Goal: Find specific page/section: Find specific page/section

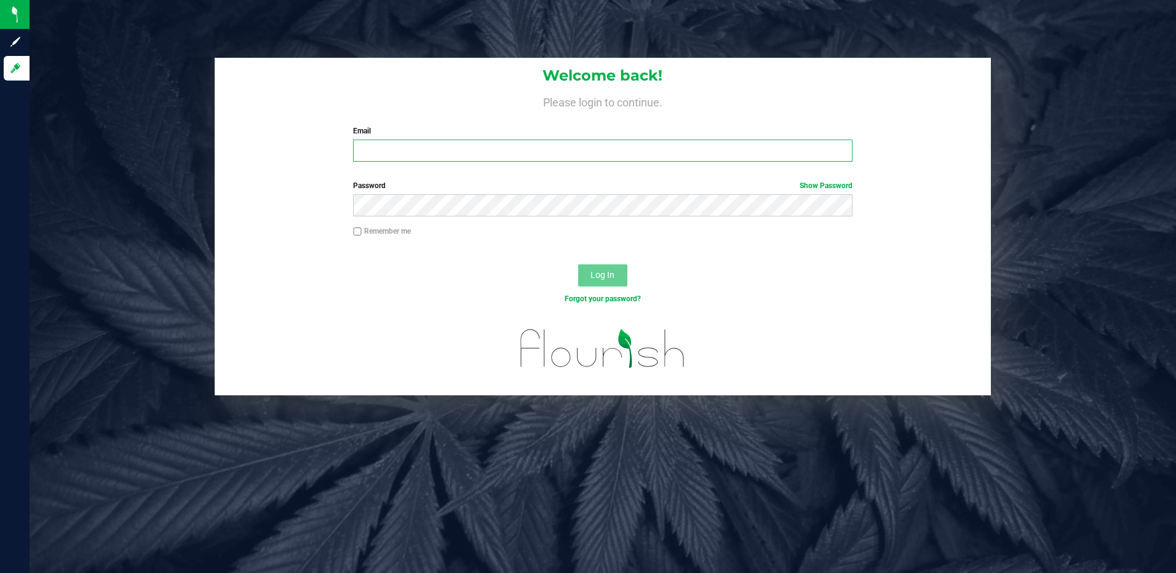
click at [579, 149] on input "Email" at bounding box center [602, 151] width 499 height 22
type input "[EMAIL_ADDRESS][DOMAIN_NAME]"
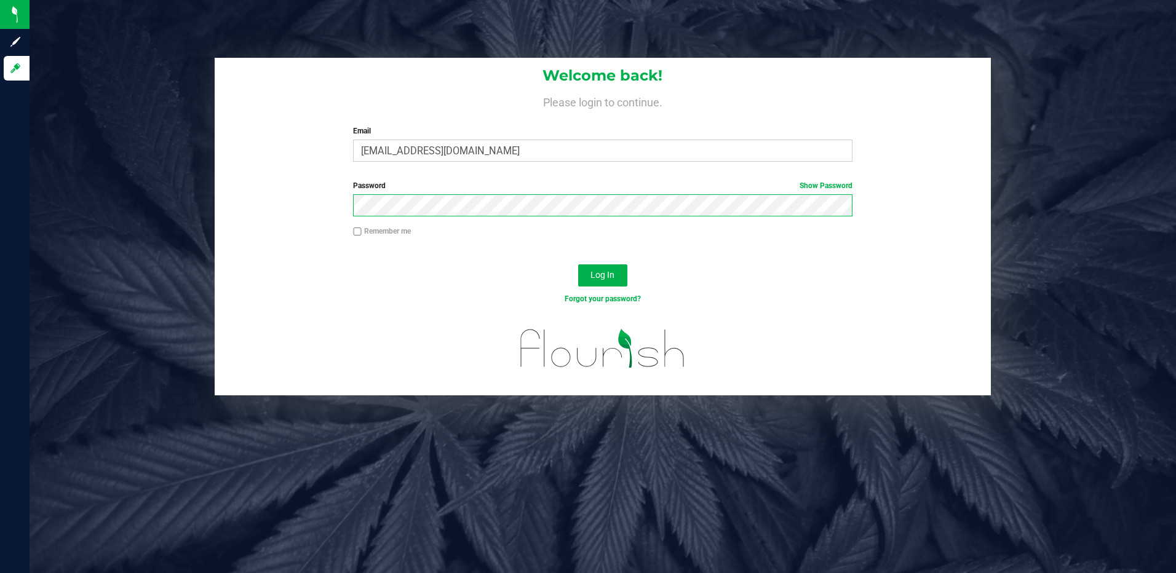
click at [578, 264] on button "Log In" at bounding box center [602, 275] width 49 height 22
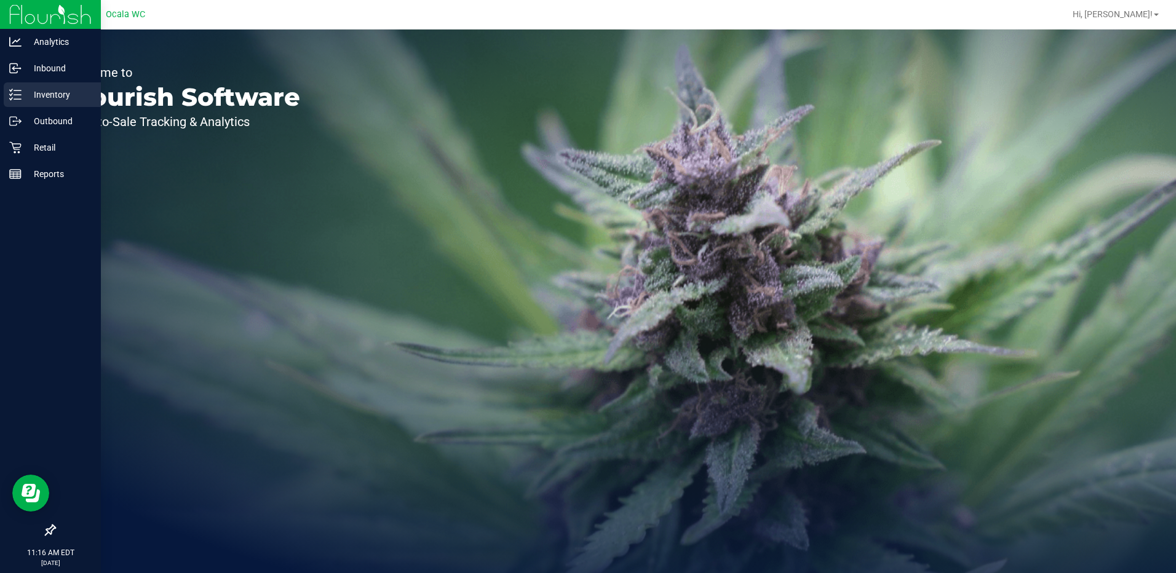
click at [21, 92] on icon at bounding box center [15, 95] width 12 height 12
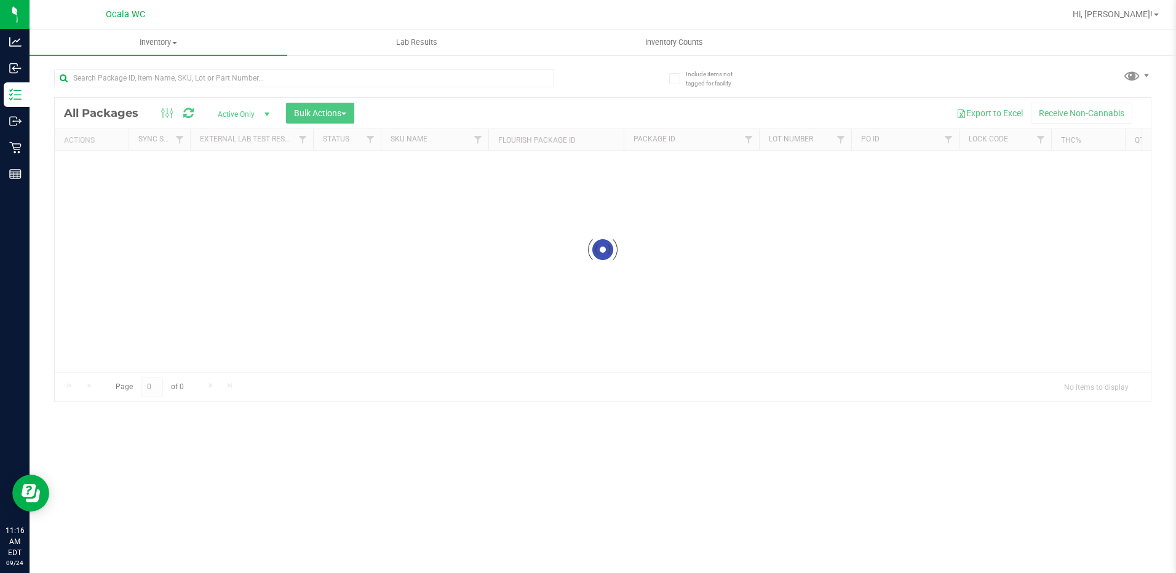
click at [379, 94] on div at bounding box center [304, 83] width 500 height 28
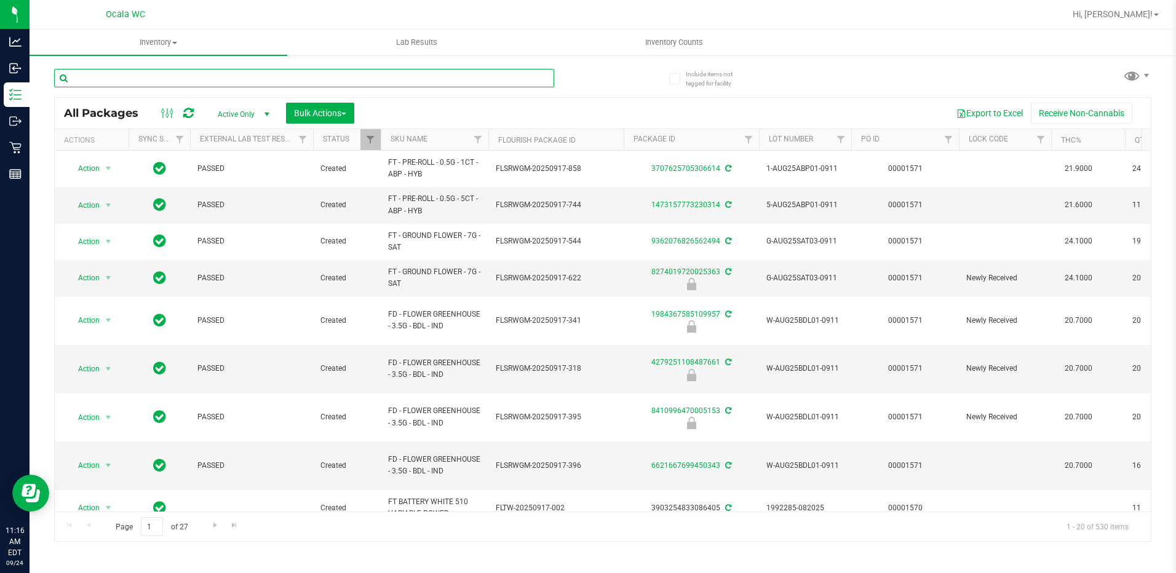
click at [370, 77] on input "text" at bounding box center [304, 78] width 500 height 18
type input "1446729282508558"
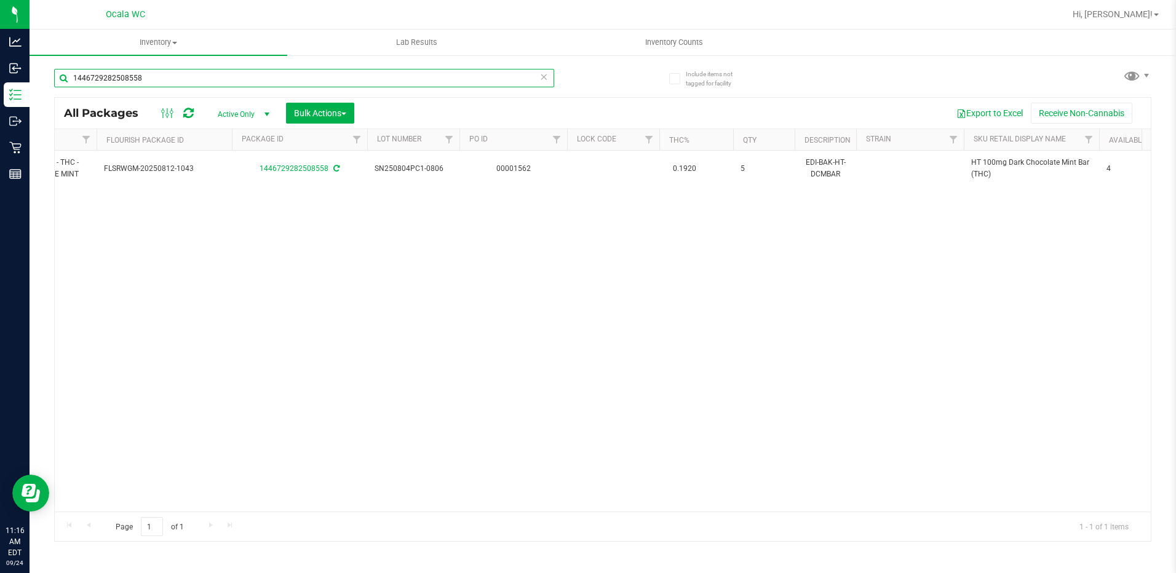
scroll to position [0, 7]
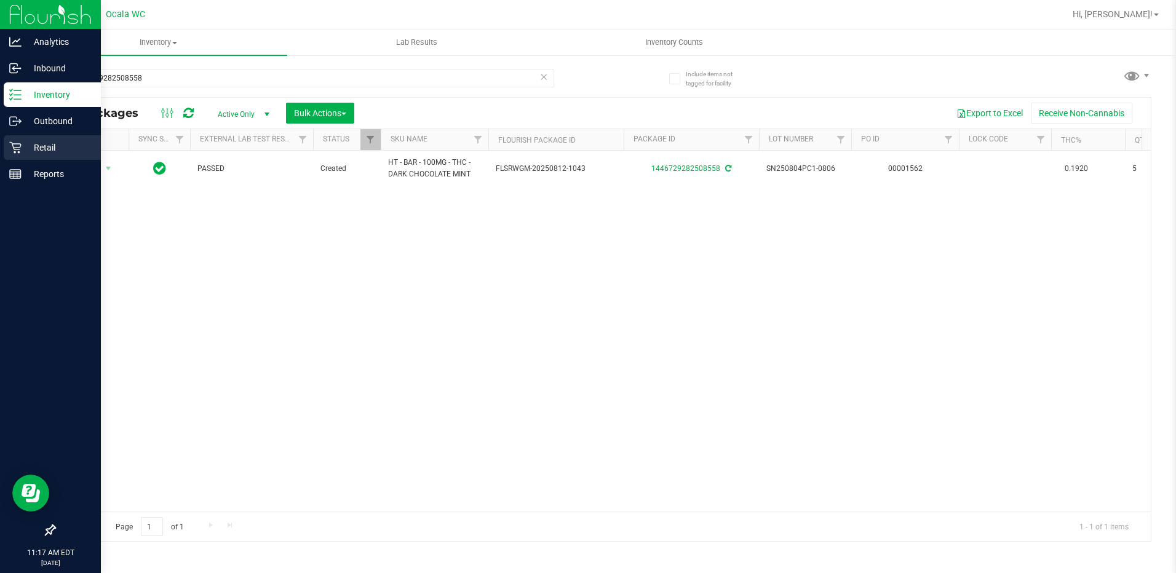
click at [17, 142] on icon at bounding box center [15, 147] width 12 height 12
